Goal: Communication & Community: Participate in discussion

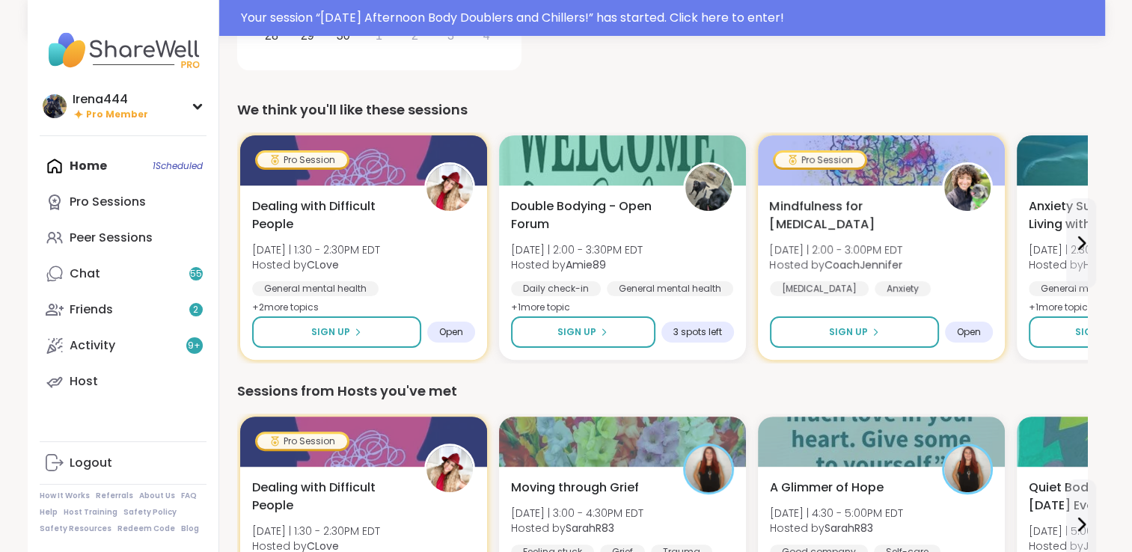
scroll to position [389, 0]
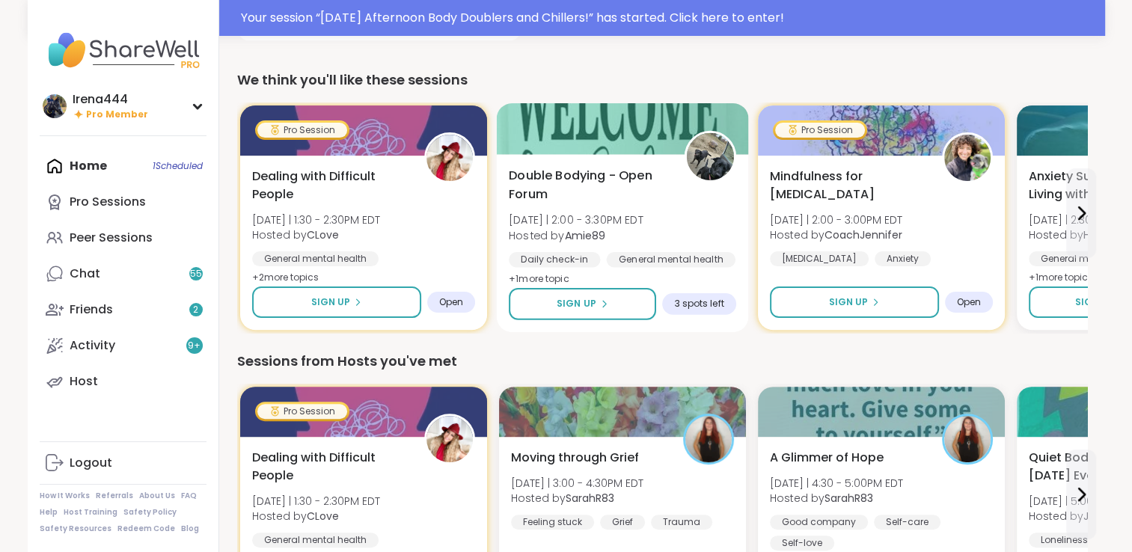
click at [631, 130] on div at bounding box center [622, 128] width 252 height 51
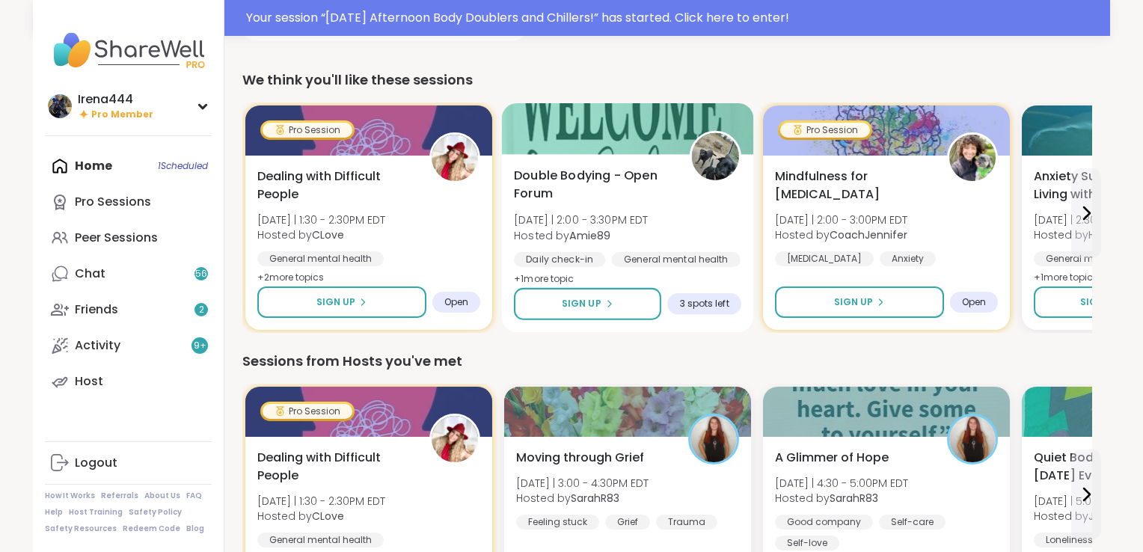
click at [630, 129] on div at bounding box center [628, 128] width 252 height 51
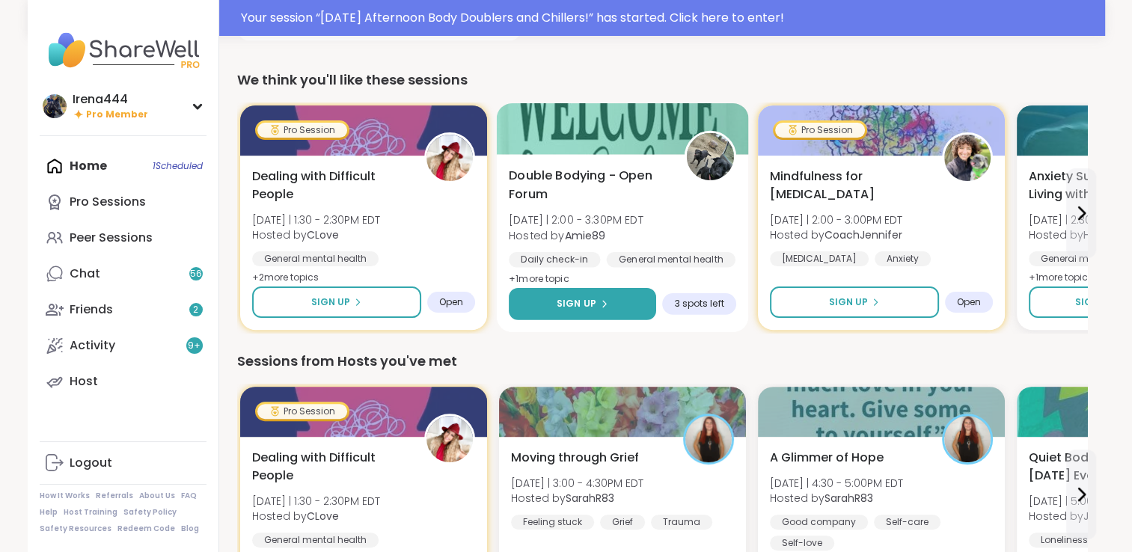
click at [584, 297] on span "Sign Up" at bounding box center [576, 303] width 40 height 13
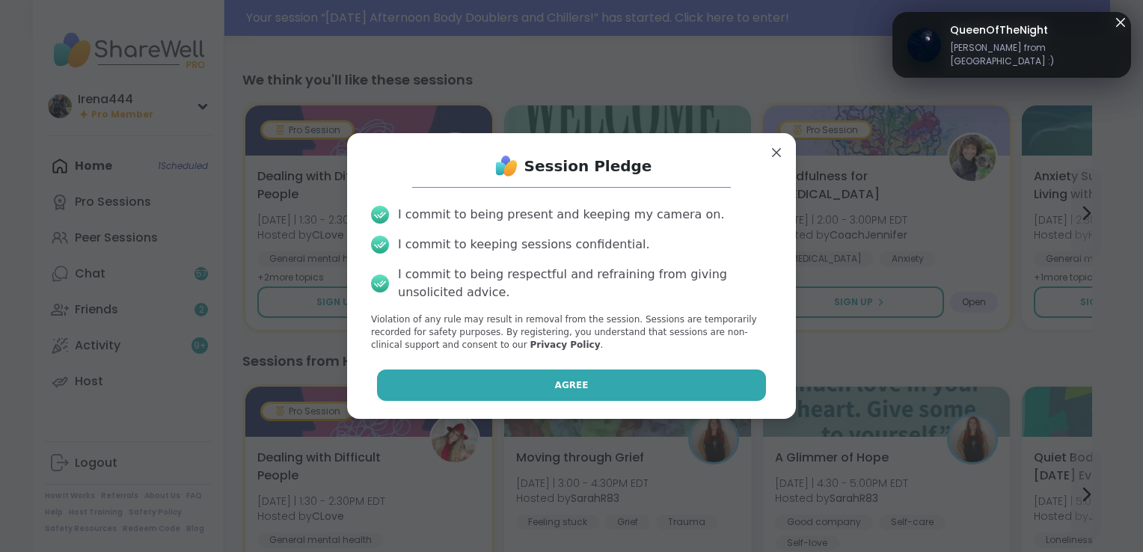
click at [544, 395] on button "Agree" at bounding box center [572, 385] width 390 height 31
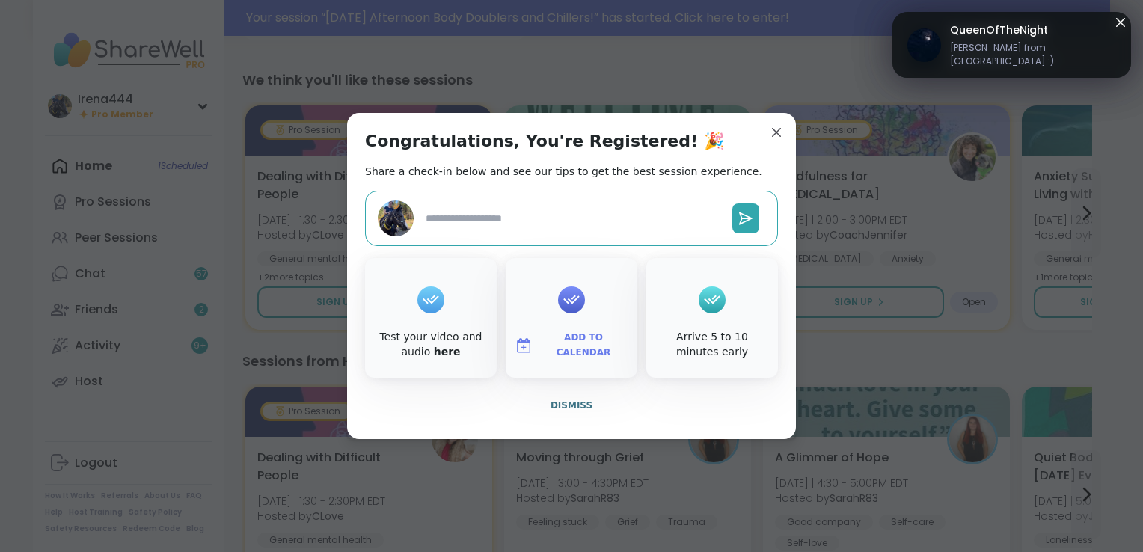
type textarea "*"
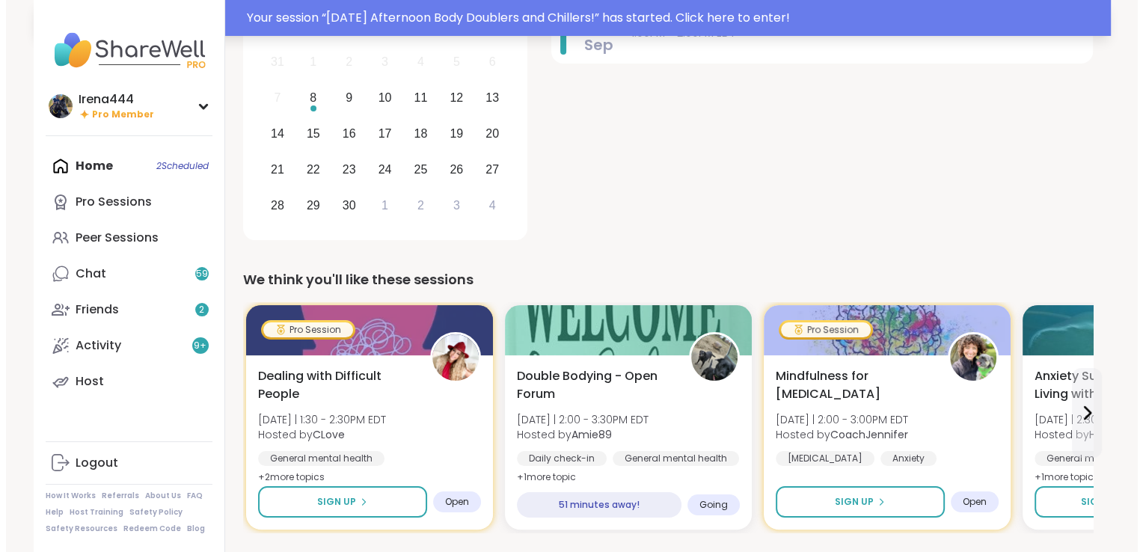
scroll to position [209, 0]
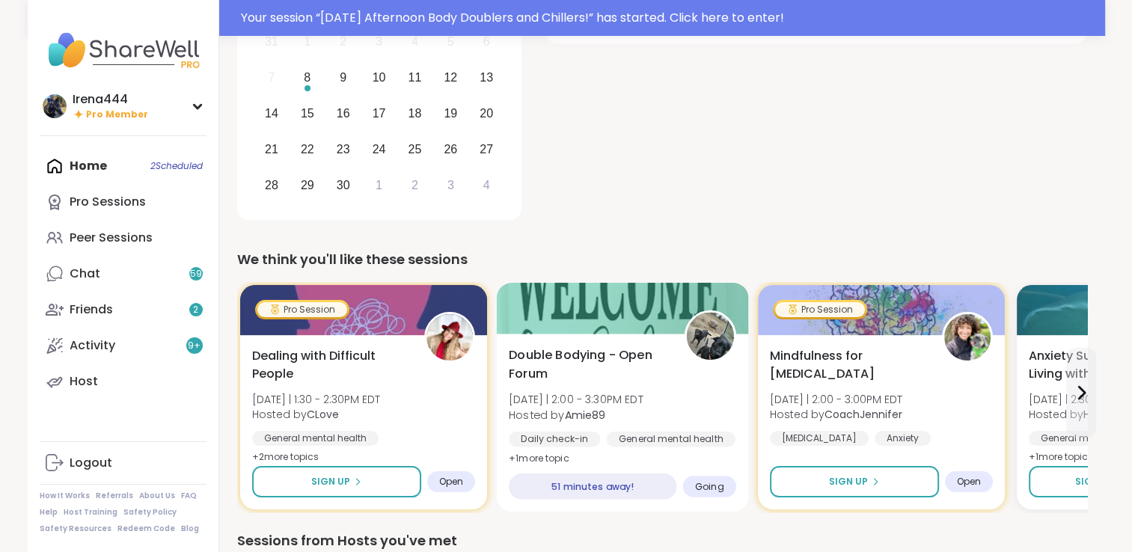
click at [639, 307] on div at bounding box center [622, 308] width 252 height 51
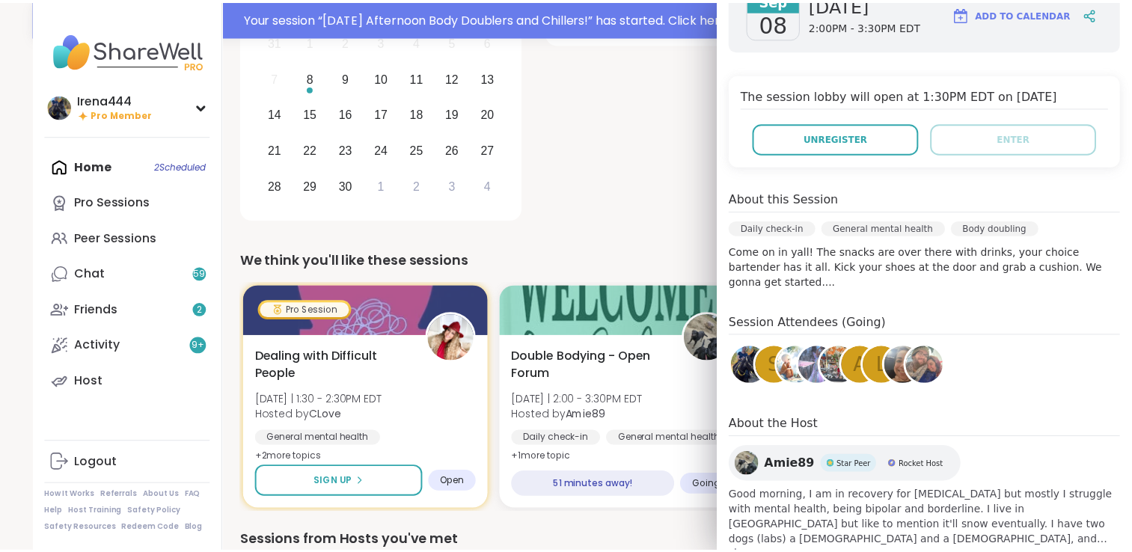
scroll to position [252, 0]
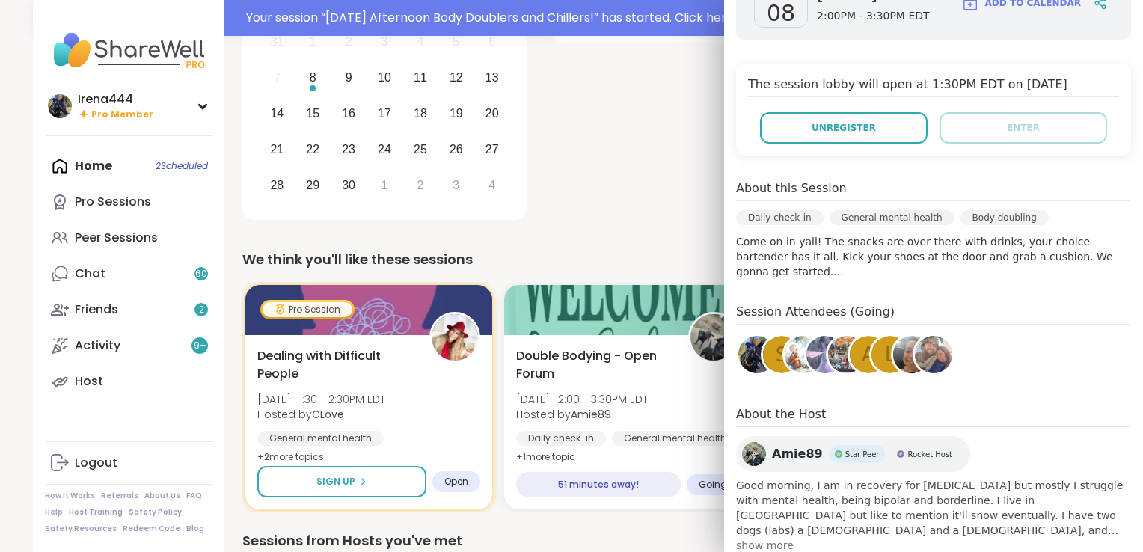
click at [596, 115] on div "8 Sep Monday Afternoon Body Doublers and Chillers! 1:00PM - 2:00PM EDT" at bounding box center [822, 94] width 542 height 261
